Goal: Information Seeking & Learning: Learn about a topic

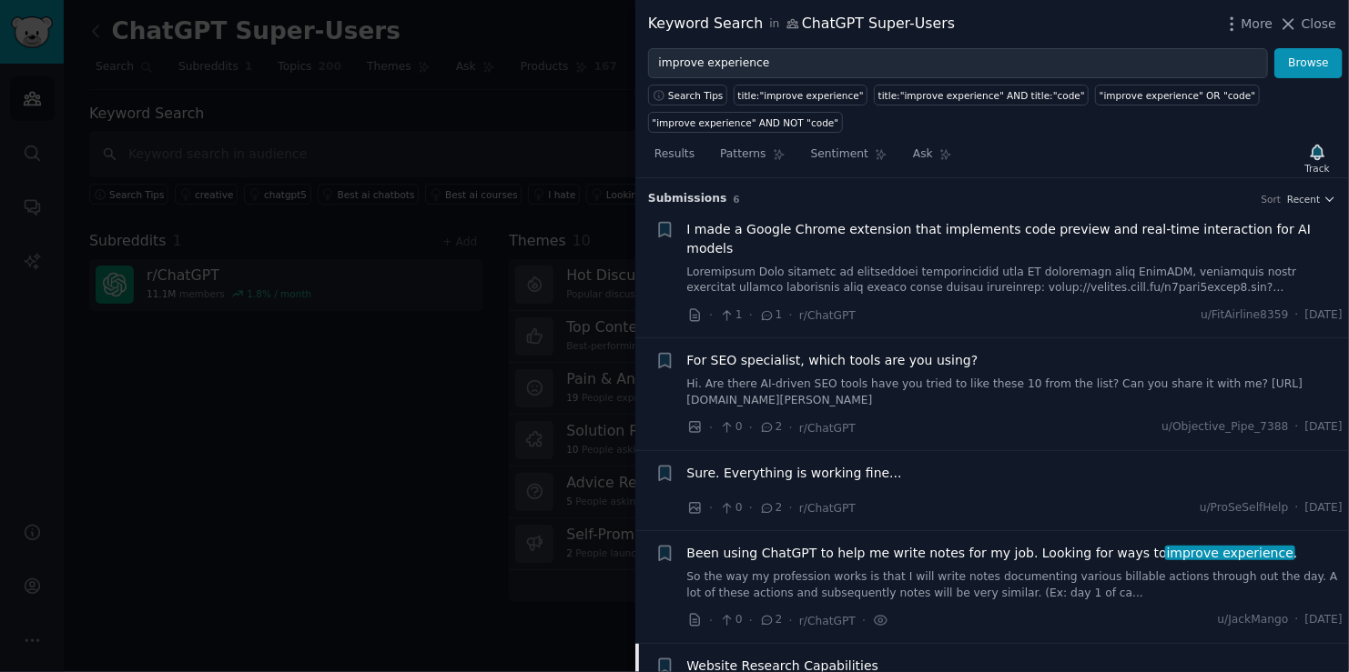
click at [902, 570] on link "So the way my profession works is that I will write notes documenting various b…" at bounding box center [1015, 586] width 656 height 32
click at [893, 464] on div "Sure. Everything is working fine..." at bounding box center [1015, 476] width 656 height 25
click at [864, 464] on span "Sure. Everything is working fine..." at bounding box center [794, 473] width 215 height 19
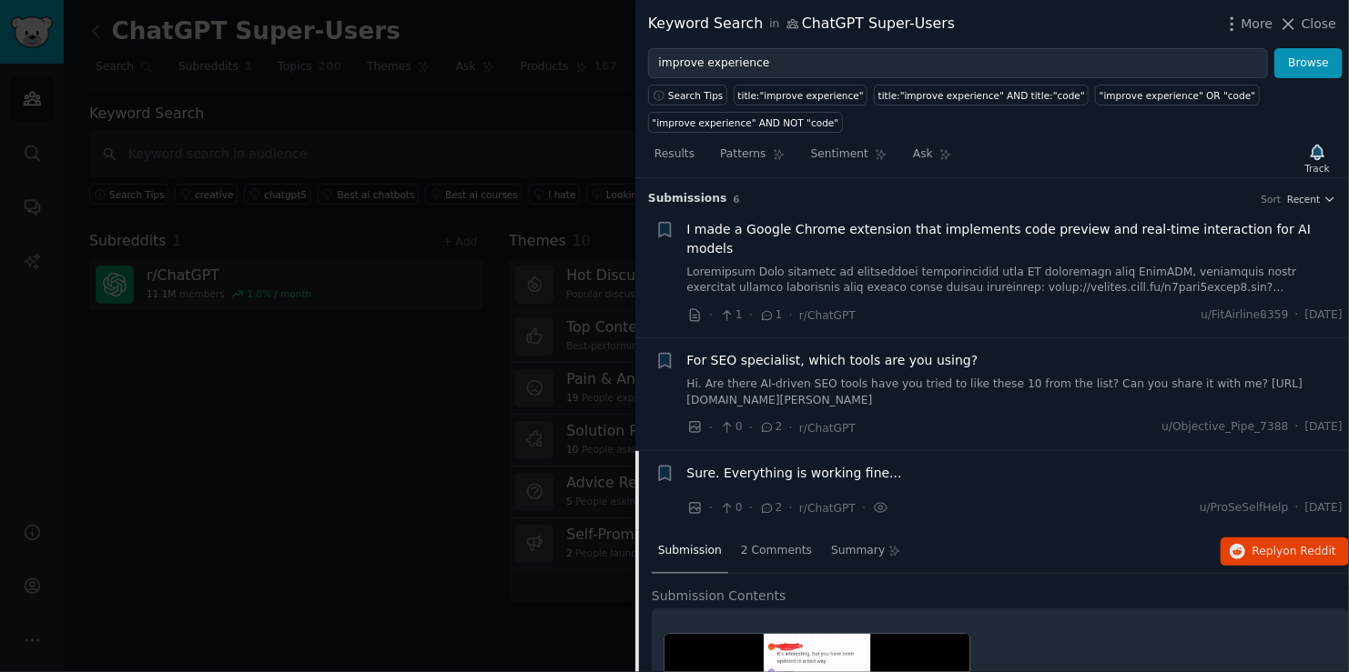
click at [787, 230] on span "I made a Google Chrome extension that implements code preview and real-time int…" at bounding box center [1015, 239] width 656 height 38
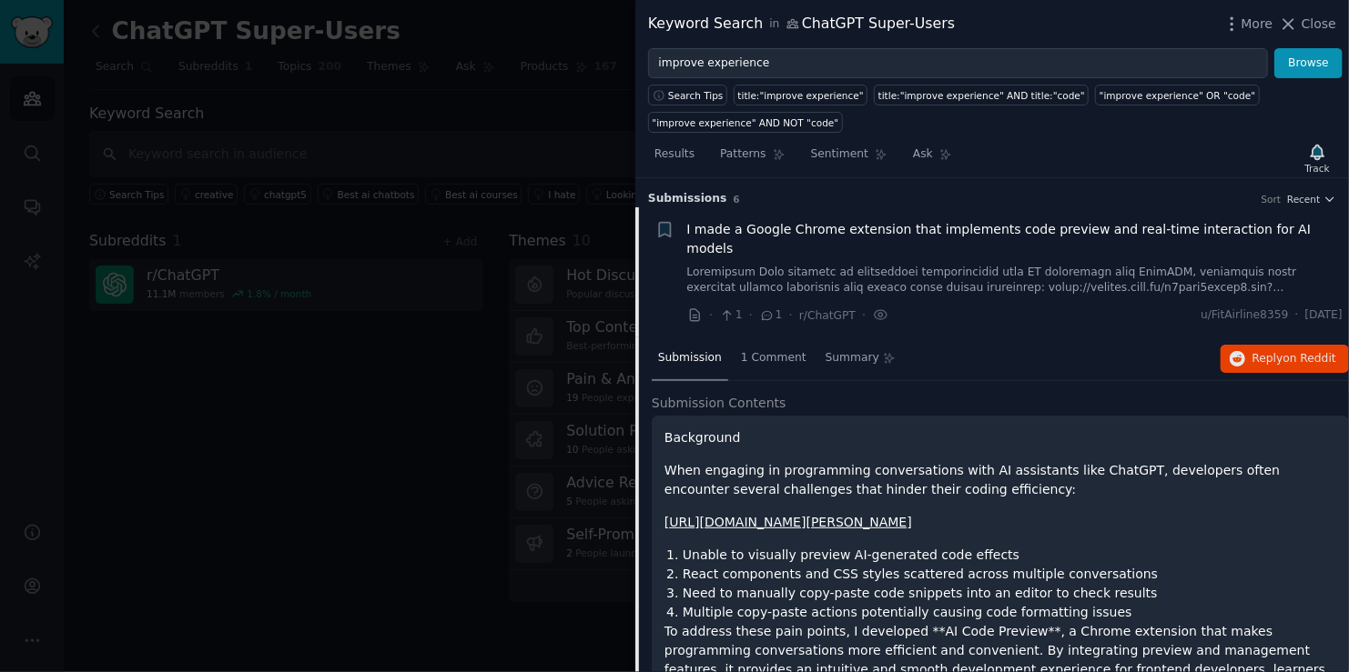
scroll to position [28, 0]
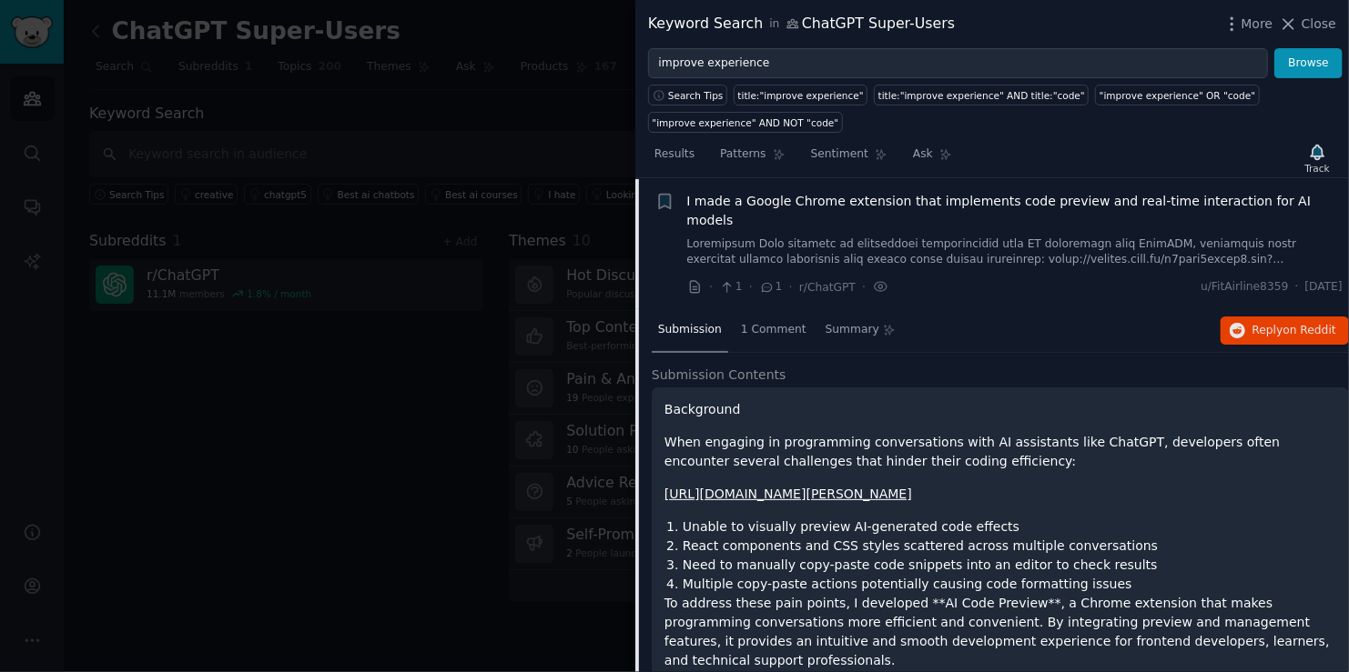
drag, startPoint x: 665, startPoint y: 419, endPoint x: 942, endPoint y: 465, distance: 280.5
click at [730, 550] on li "React components and CSS styles scattered across multiple conversations" at bounding box center [1008, 546] width 653 height 19
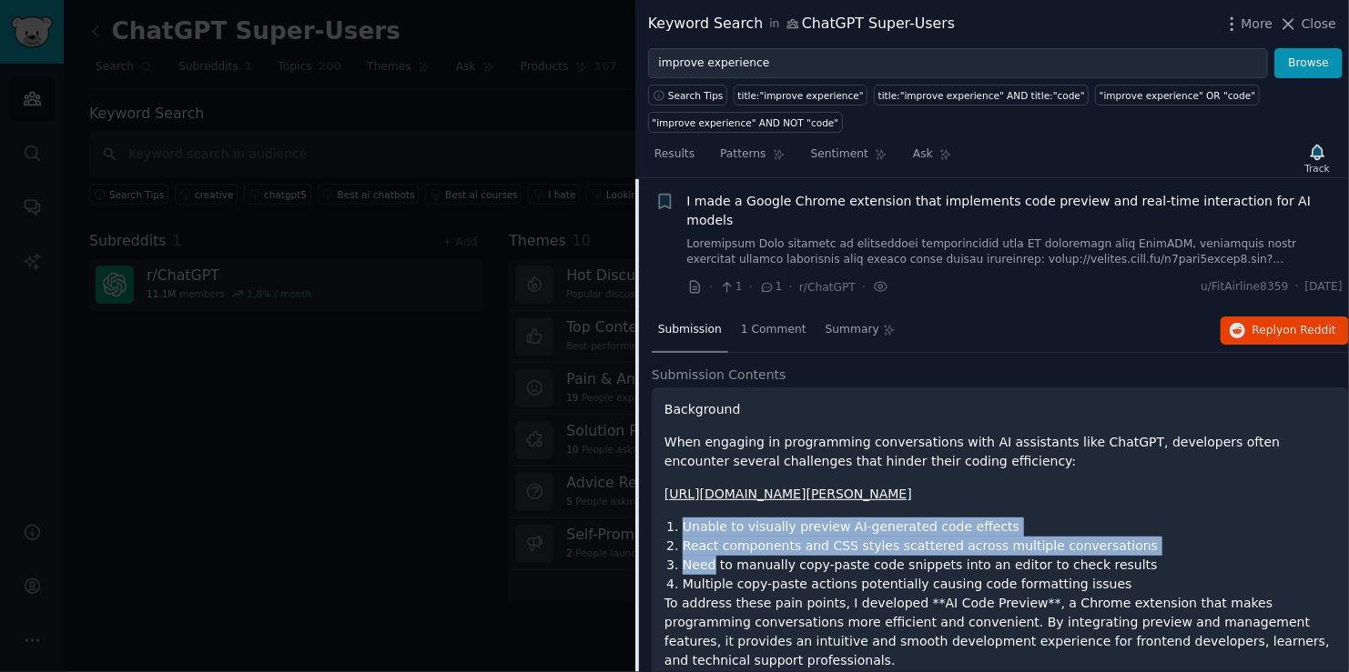
drag, startPoint x: 672, startPoint y: 523, endPoint x: 723, endPoint y: 575, distance: 72.1
click at [720, 573] on ol "Unable to visually preview AI-generated code effects React components and CSS s…" at bounding box center [1000, 556] width 672 height 76
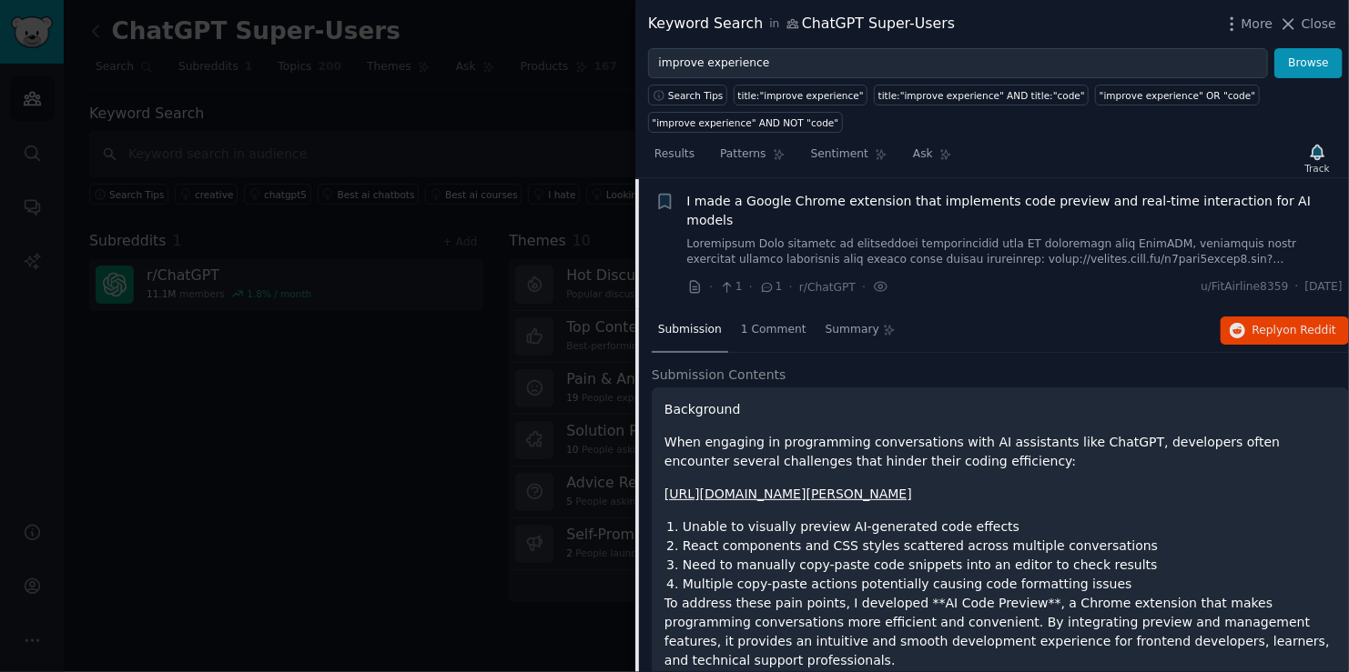
click at [723, 576] on li "Multiple copy-paste actions potentially causing code formatting issues" at bounding box center [1008, 584] width 653 height 19
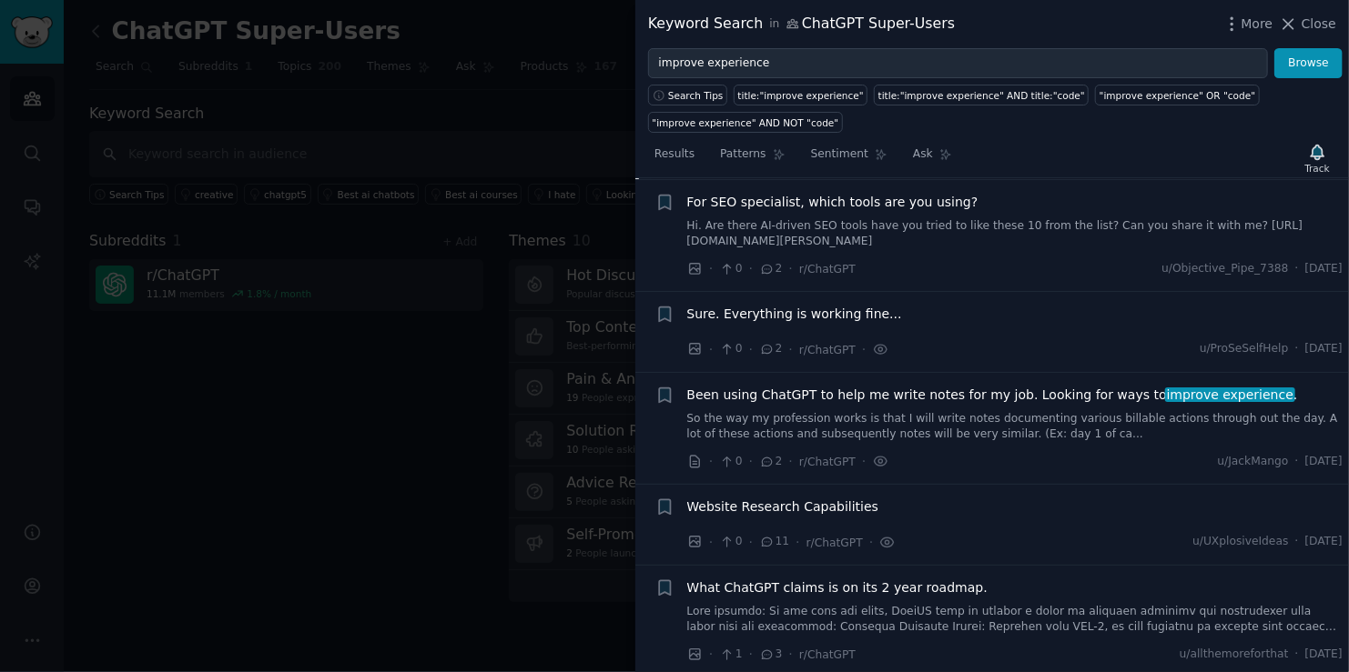
scroll to position [2644, 0]
click at [834, 498] on span "Website Research Capabilities" at bounding box center [783, 505] width 192 height 19
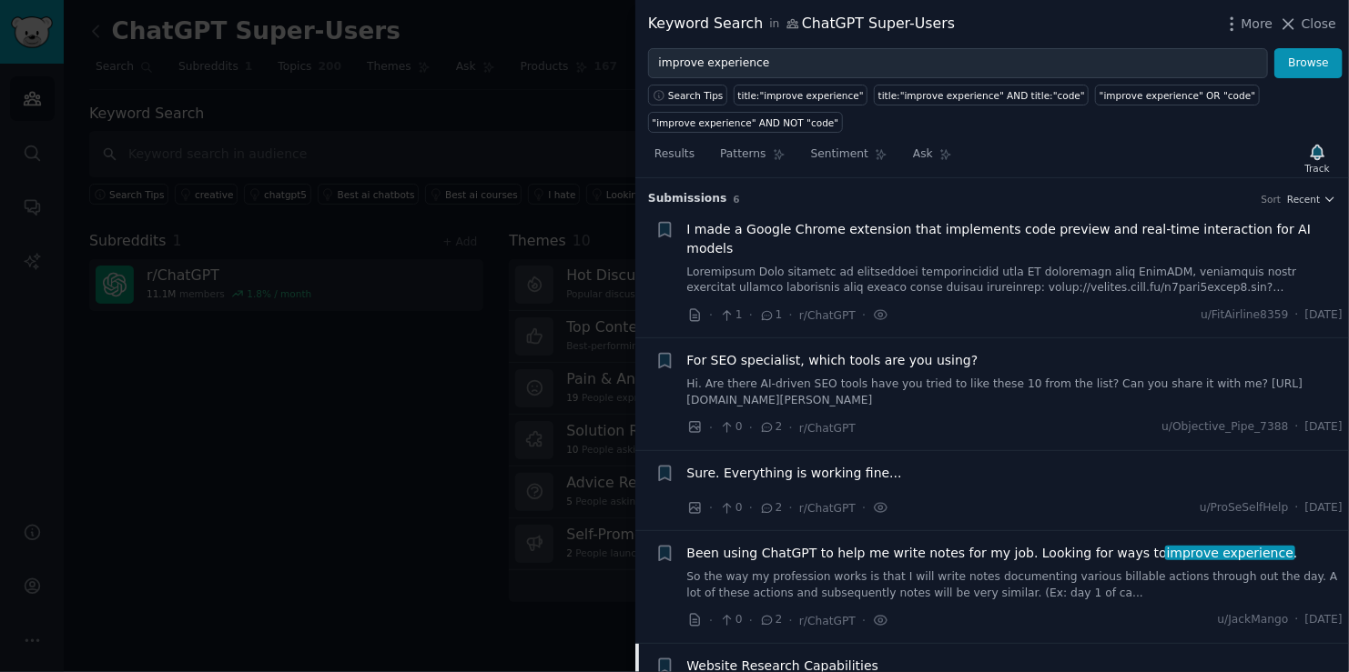
click at [798, 351] on span "For SEO specialist, which tools are you using?" at bounding box center [832, 360] width 291 height 19
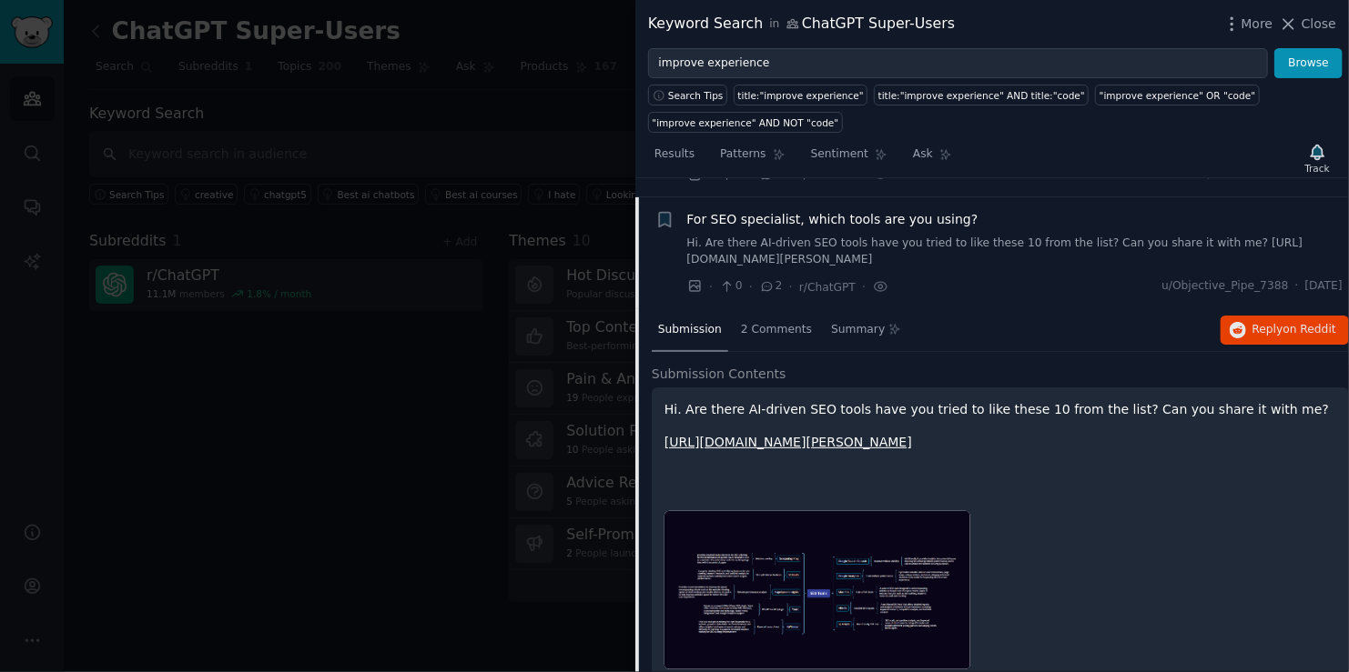
scroll to position [232, 0]
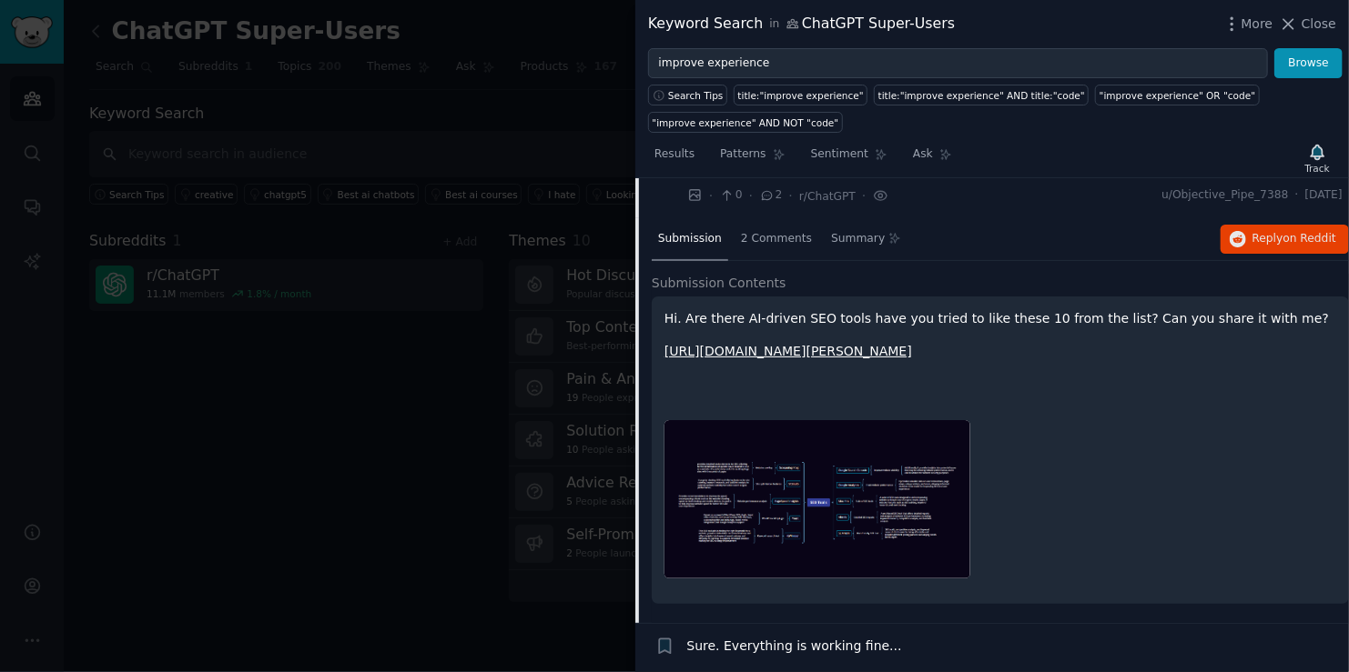
click at [872, 435] on img at bounding box center [817, 499] width 306 height 159
click at [876, 433] on img at bounding box center [817, 499] width 306 height 159
drag, startPoint x: 576, startPoint y: 342, endPoint x: 581, endPoint y: 302, distance: 40.4
click at [579, 318] on div at bounding box center [674, 336] width 1349 height 672
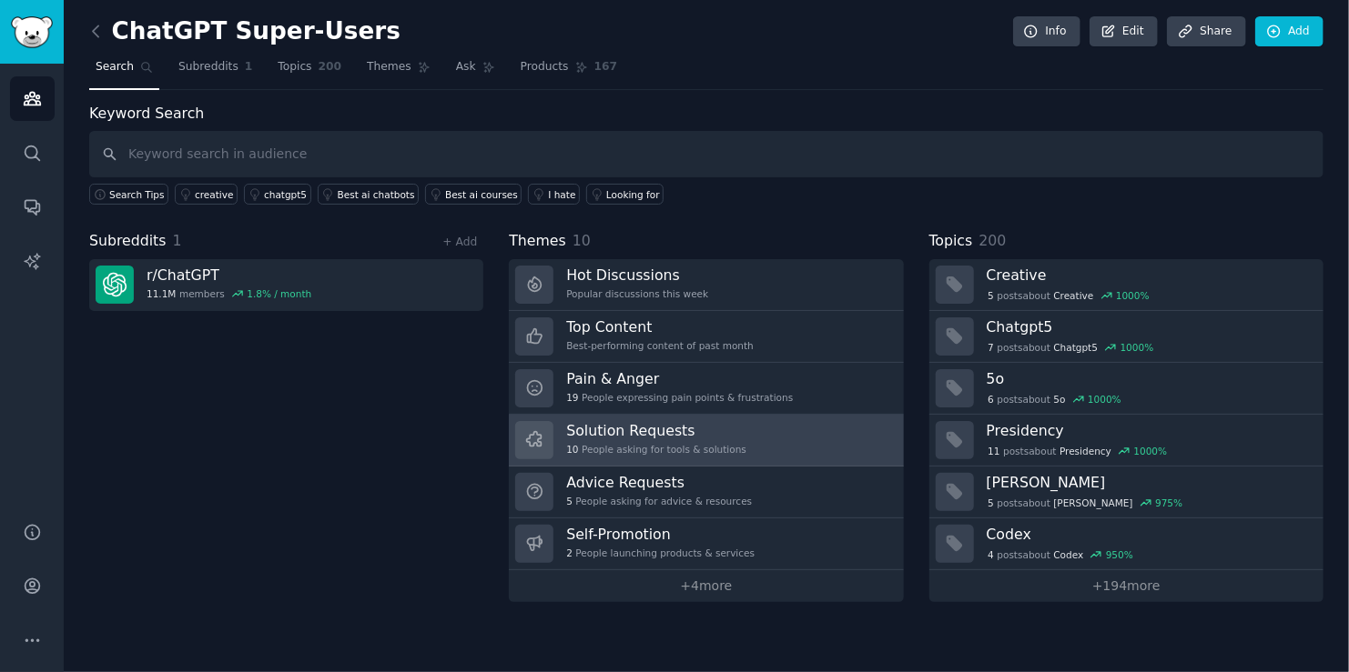
click at [667, 448] on div "10 People asking for tools & solutions" at bounding box center [656, 449] width 180 height 13
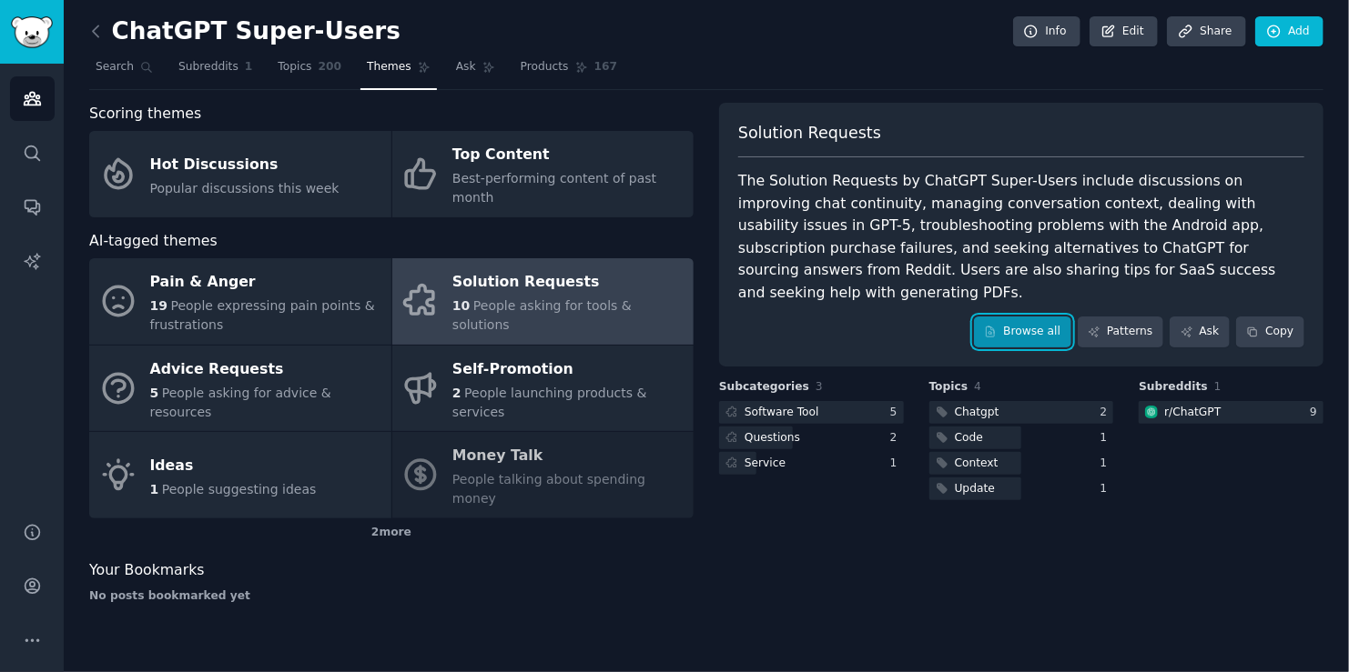
click at [1033, 317] on link "Browse all" at bounding box center [1022, 332] width 97 height 31
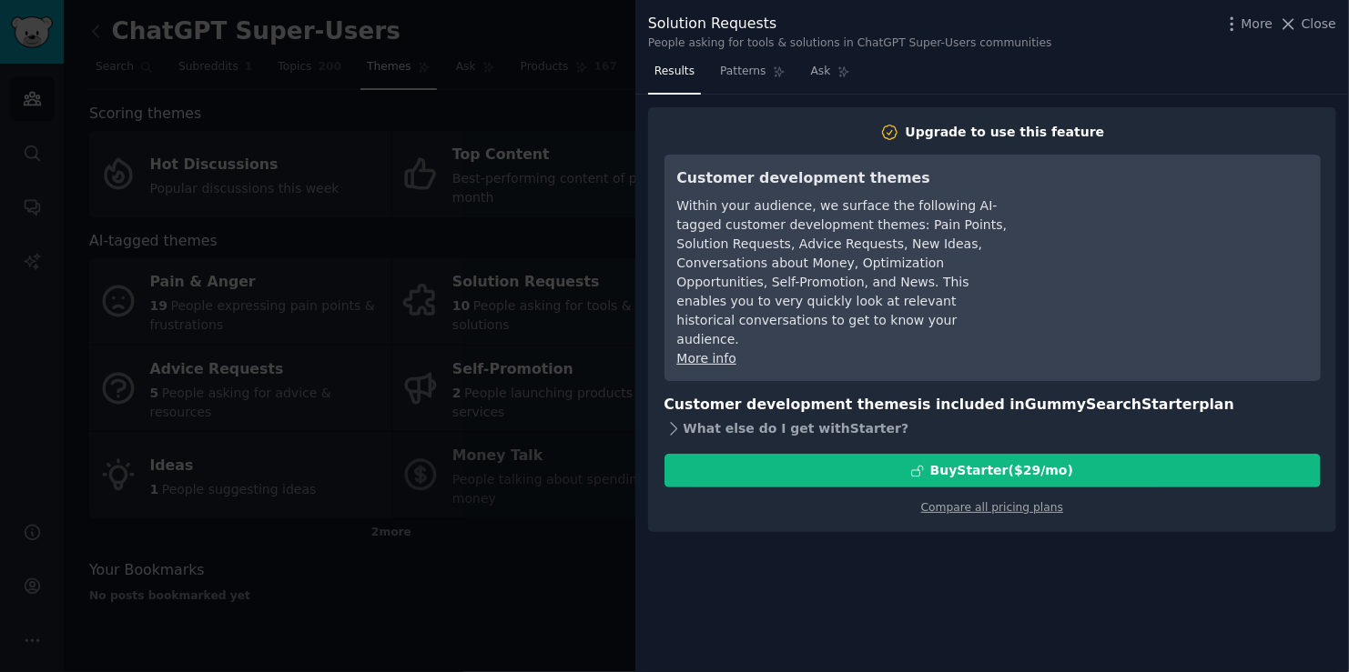
click at [735, 416] on div "What else do I get with Starter ?" at bounding box center [992, 428] width 656 height 25
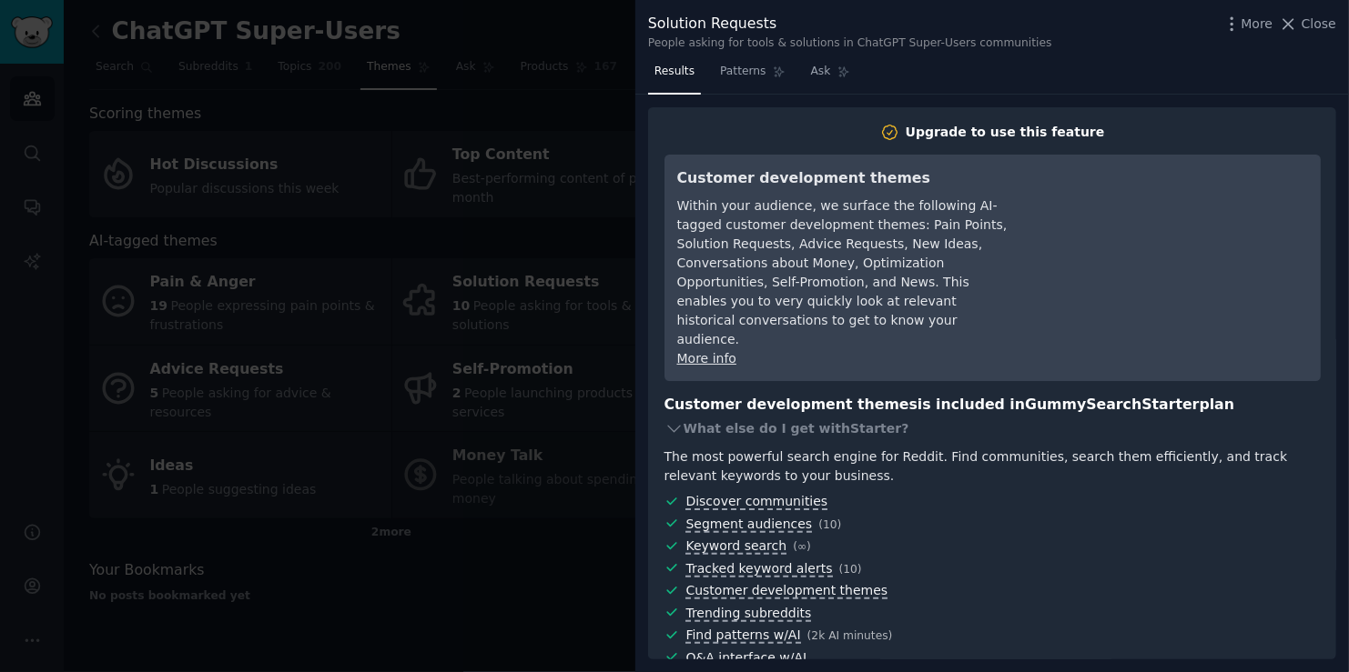
click at [520, 138] on div at bounding box center [674, 336] width 1349 height 672
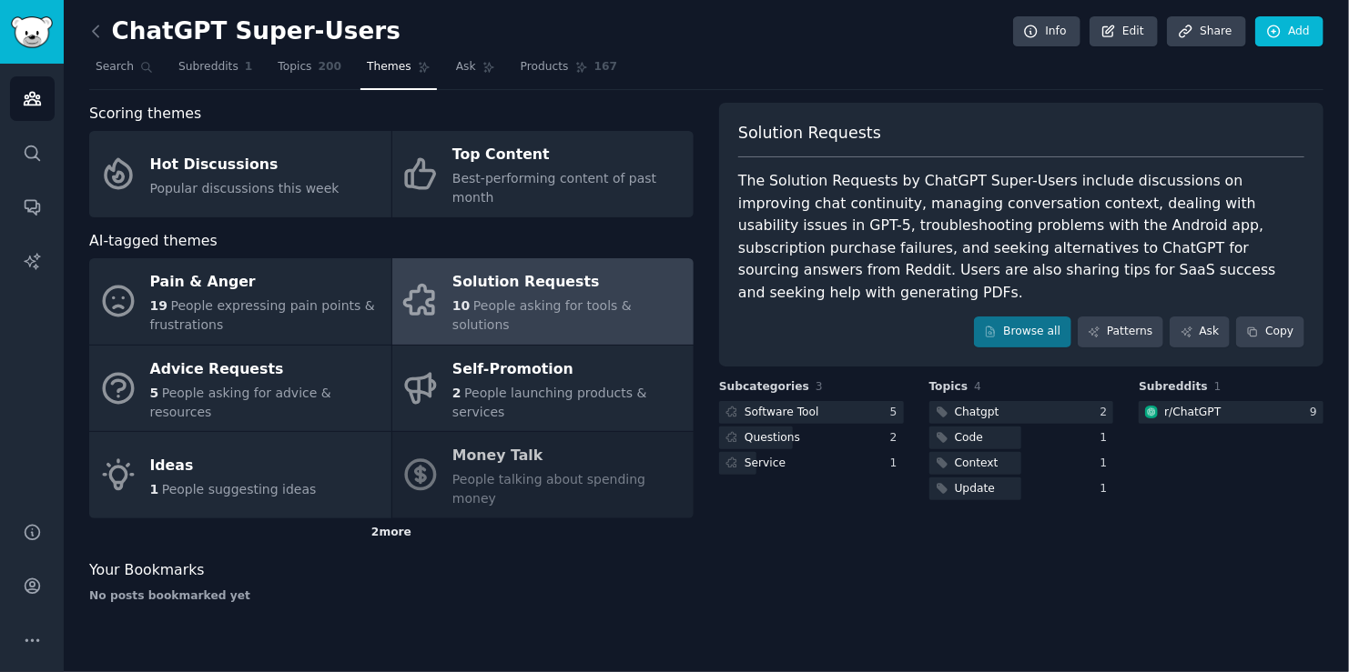
click at [348, 519] on div "2 more" at bounding box center [391, 533] width 604 height 29
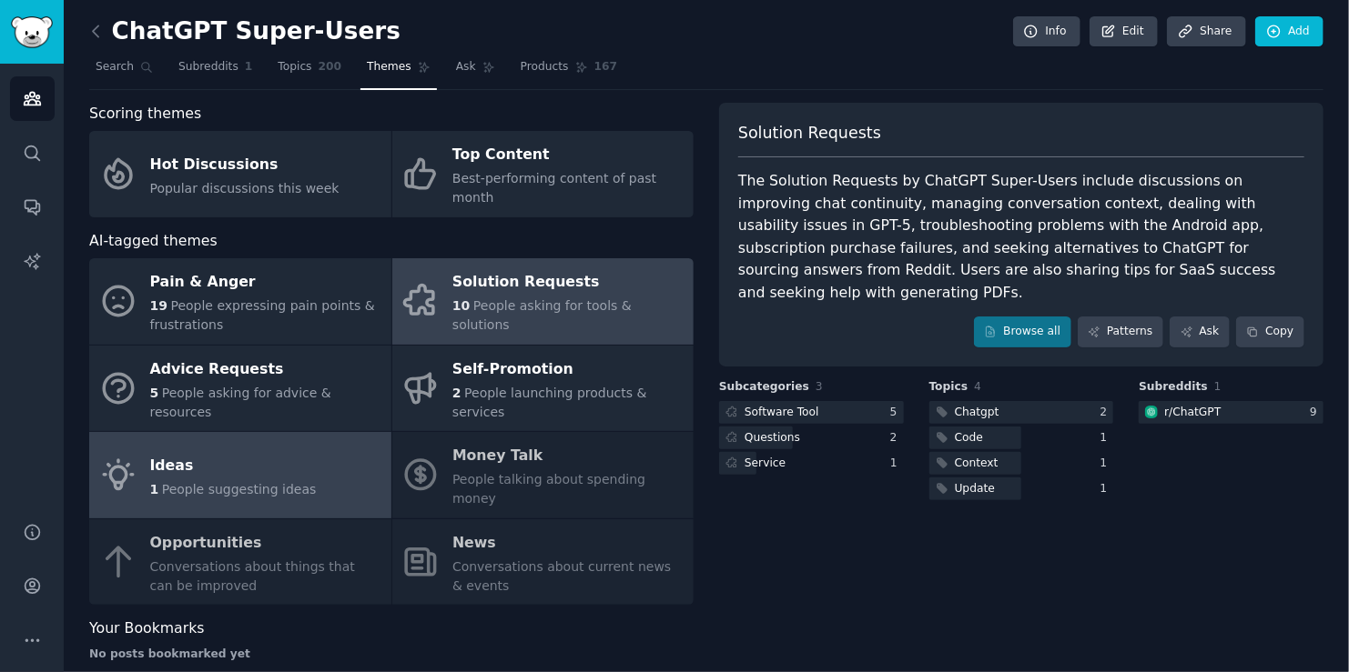
click at [310, 436] on link "Ideas 1 People suggesting ideas" at bounding box center [240, 475] width 302 height 86
